Goal: Find specific page/section: Find specific page/section

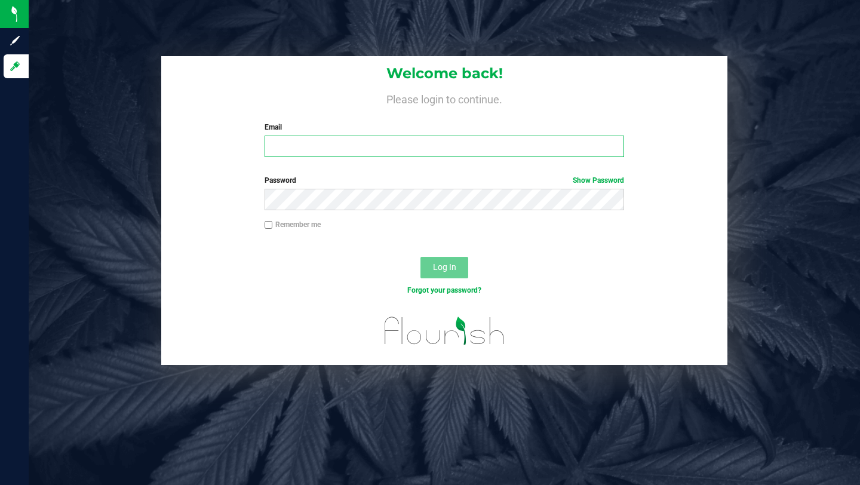
type input "[PERSON_NAME][EMAIL_ADDRESS][DOMAIN_NAME]"
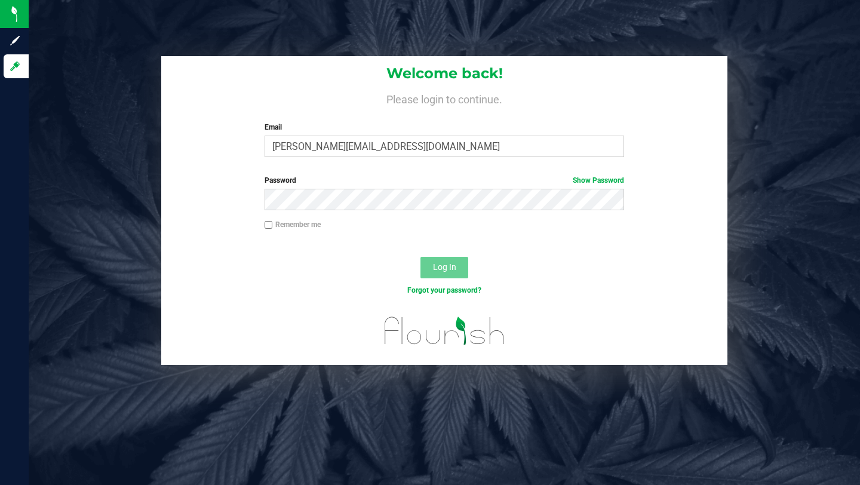
click at [429, 269] on button "Log In" at bounding box center [444, 268] width 48 height 22
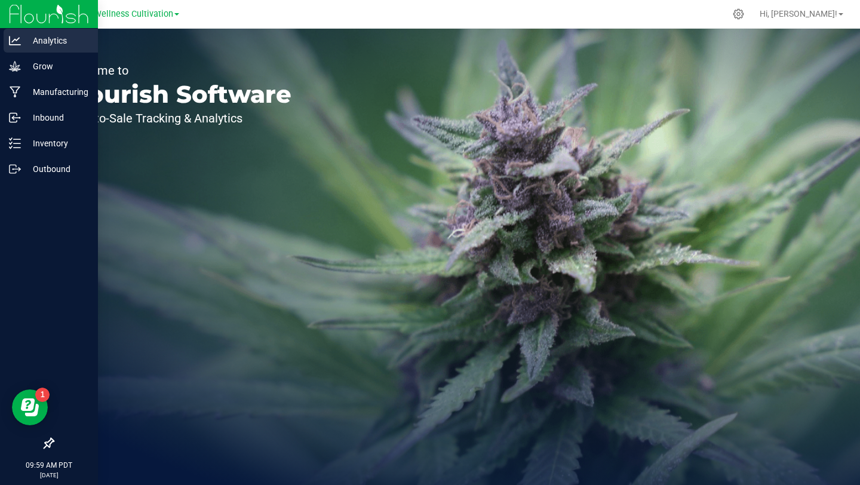
click at [40, 47] on p "Analytics" at bounding box center [57, 40] width 72 height 14
